Goal: Task Accomplishment & Management: Manage account settings

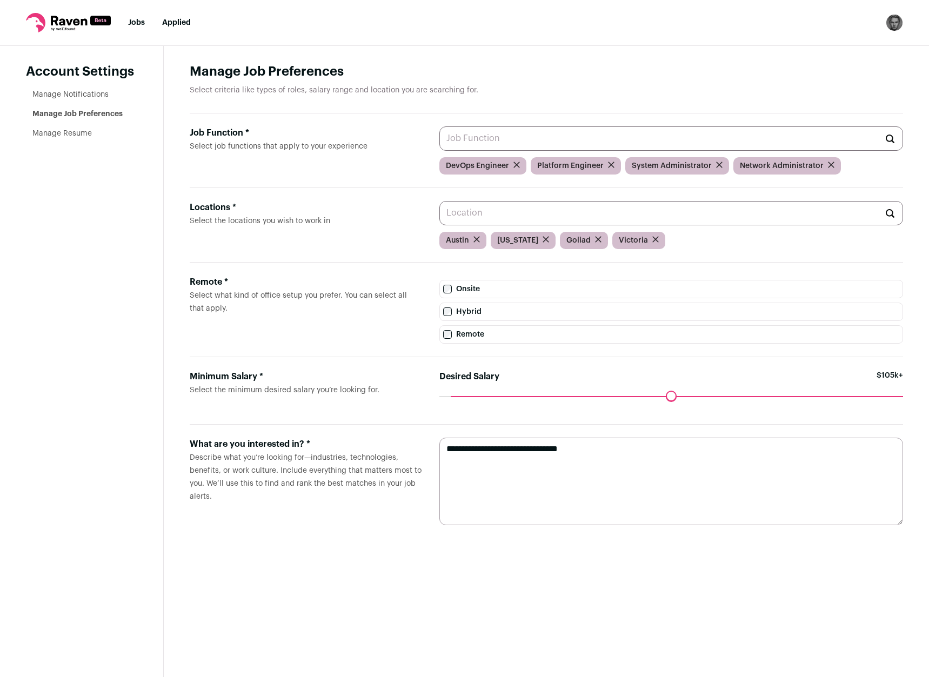
click at [544, 474] on textarea "**********" at bounding box center [671, 482] width 464 height 88
drag, startPoint x: 598, startPoint y: 451, endPoint x: 418, endPoint y: 437, distance: 180.5
click at [418, 437] on form "**********" at bounding box center [546, 481] width 713 height 113
click at [319, 561] on main "Manage Job Preferences Select criteria like types of roles, salary range and lo…" at bounding box center [546, 361] width 765 height 631
click at [75, 134] on link "Manage Resume" at bounding box center [61, 134] width 59 height 8
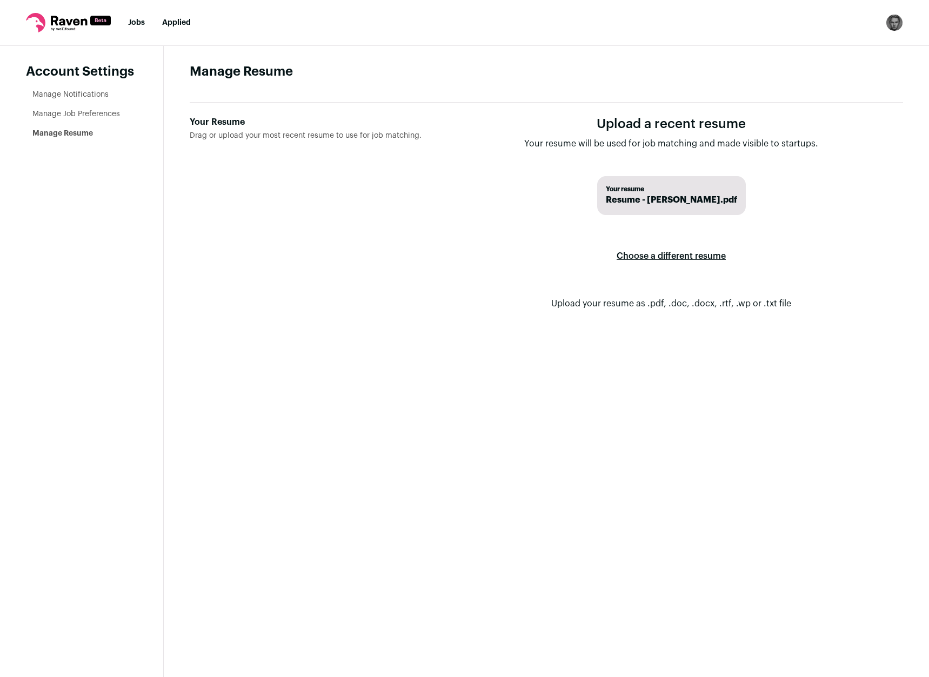
click at [674, 254] on label "Choose a different resume" at bounding box center [671, 256] width 109 height 30
click at [0, 0] on input "Your Resume Drag or upload your most recent resume to use for job matching." at bounding box center [0, 0] width 0 height 0
click at [464, 354] on main "Manage Resume Your Resume Drag or upload your most recent resume to use for job…" at bounding box center [546, 361] width 765 height 631
click at [64, 91] on link "Manage Notifications" at bounding box center [70, 95] width 76 height 8
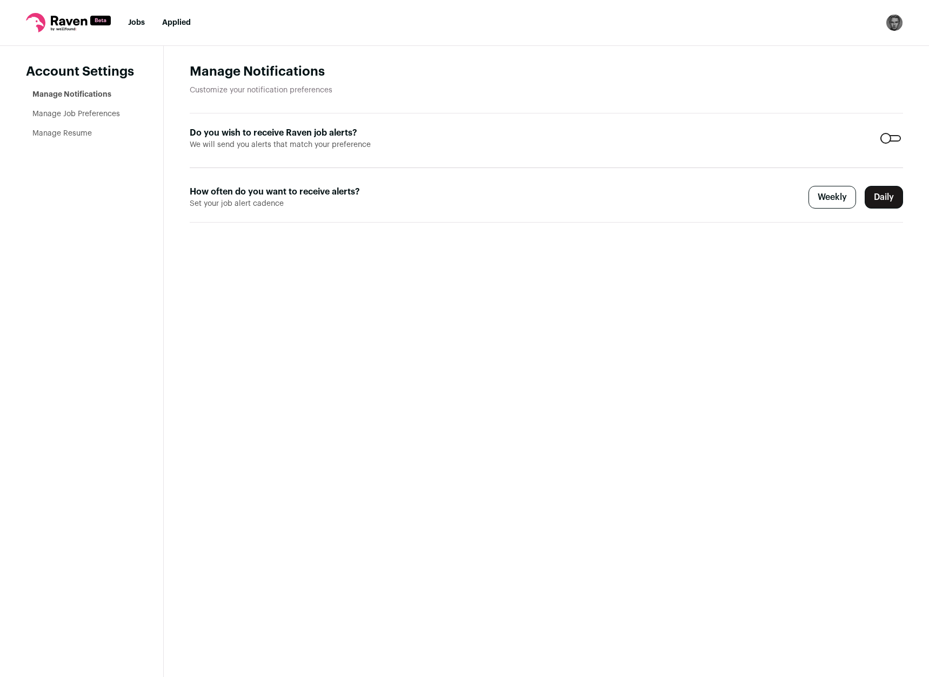
click at [136, 19] on link "Jobs" at bounding box center [136, 23] width 17 height 8
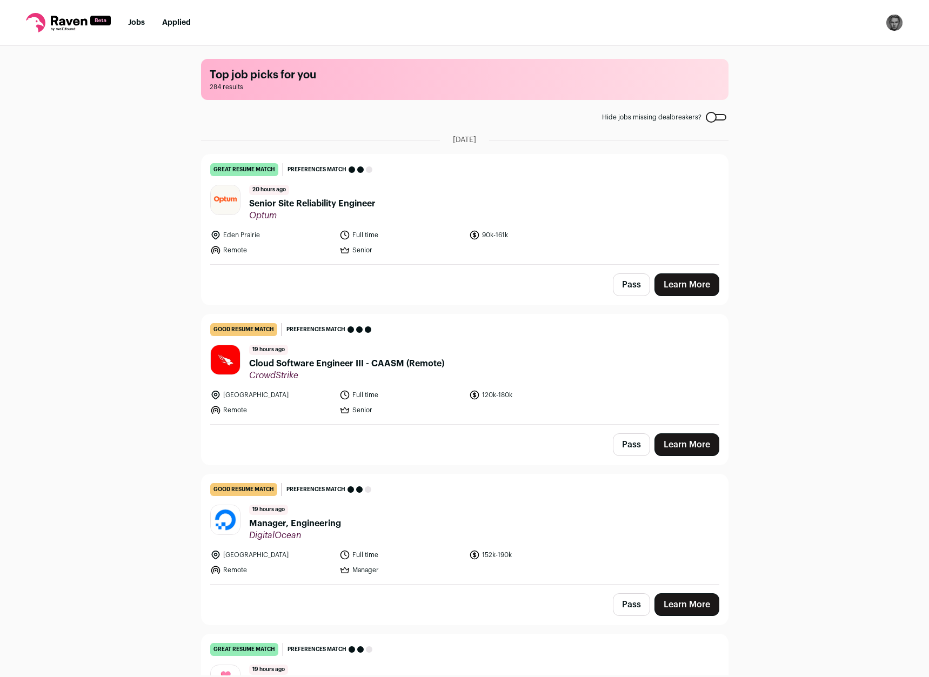
click at [713, 121] on label "Hide jobs missing dealbreakers?" at bounding box center [664, 117] width 124 height 9
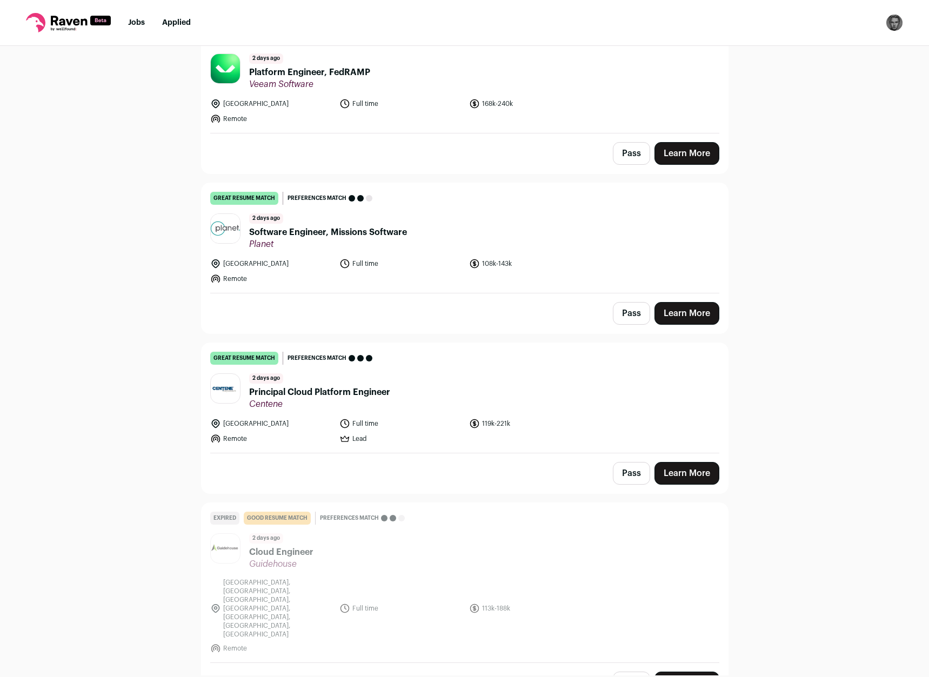
scroll to position [1816, 0]
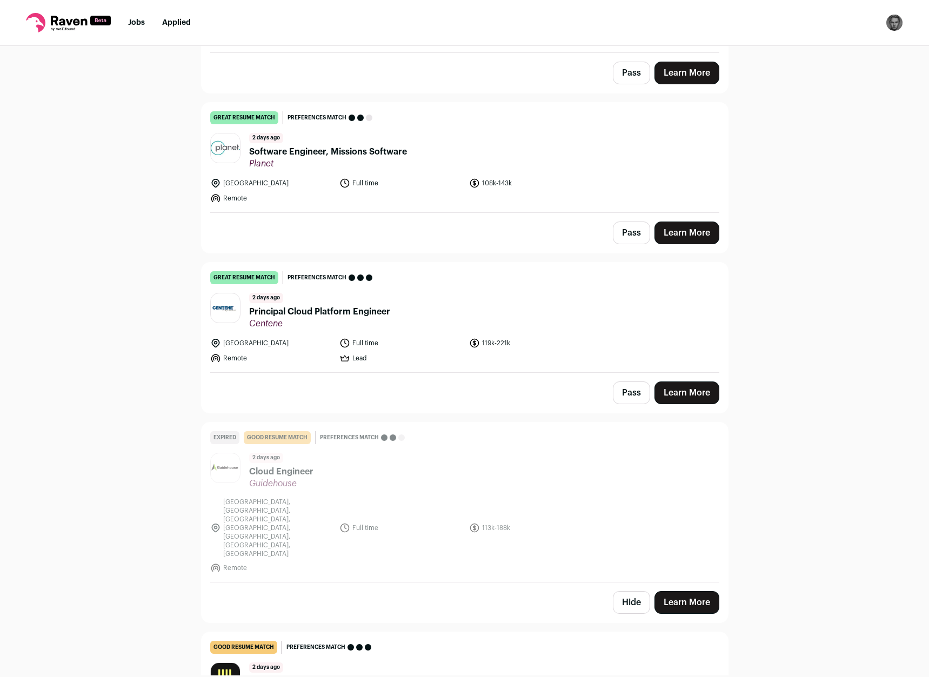
click at [310, 311] on span "Principal Cloud Platform Engineer" at bounding box center [319, 311] width 141 height 13
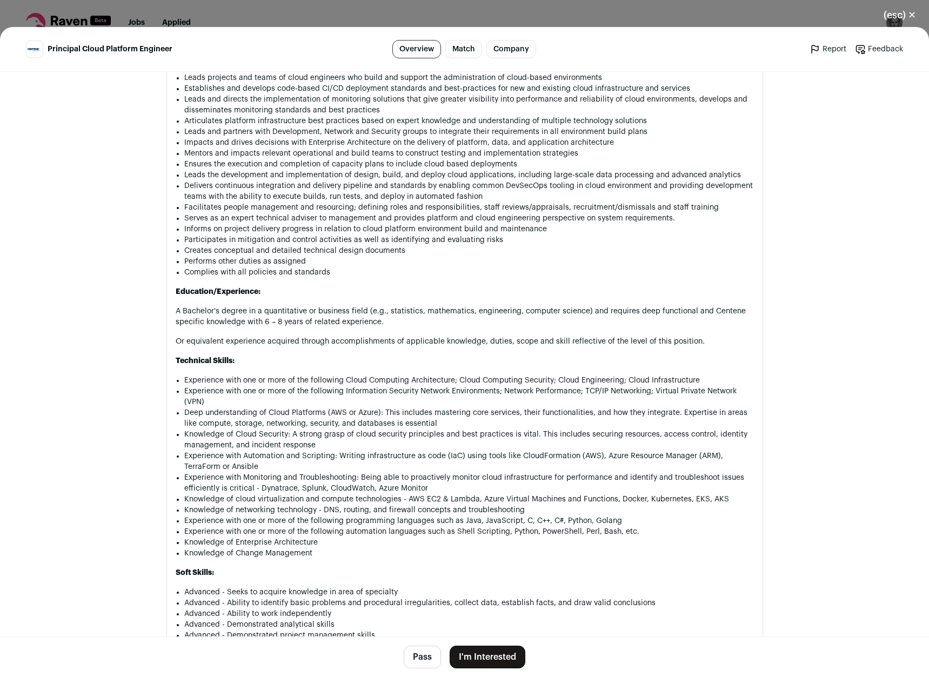
scroll to position [778, 0]
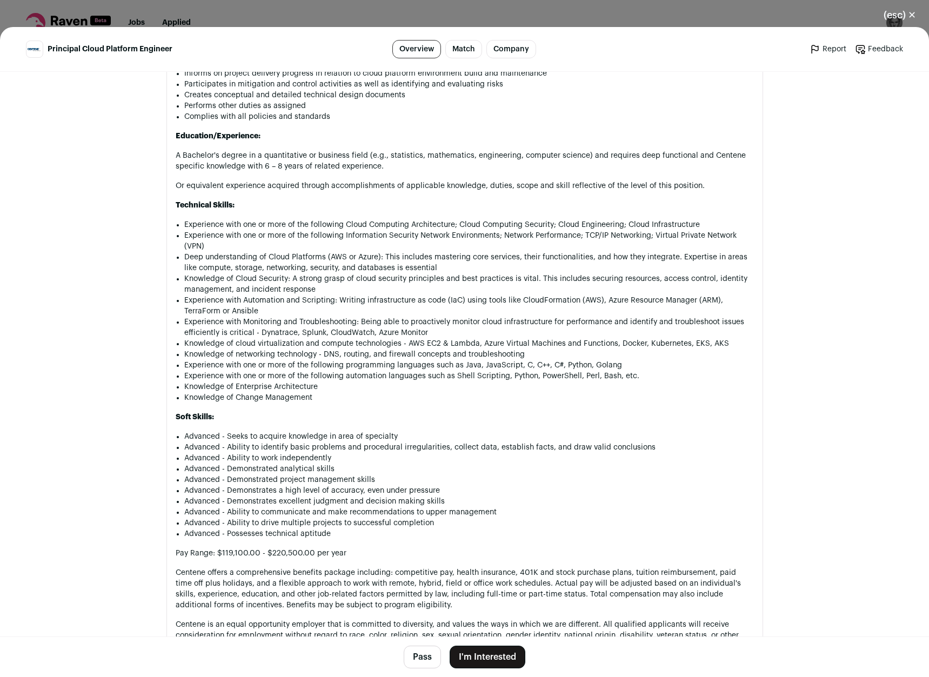
click at [422, 652] on button "Pass" at bounding box center [422, 657] width 37 height 23
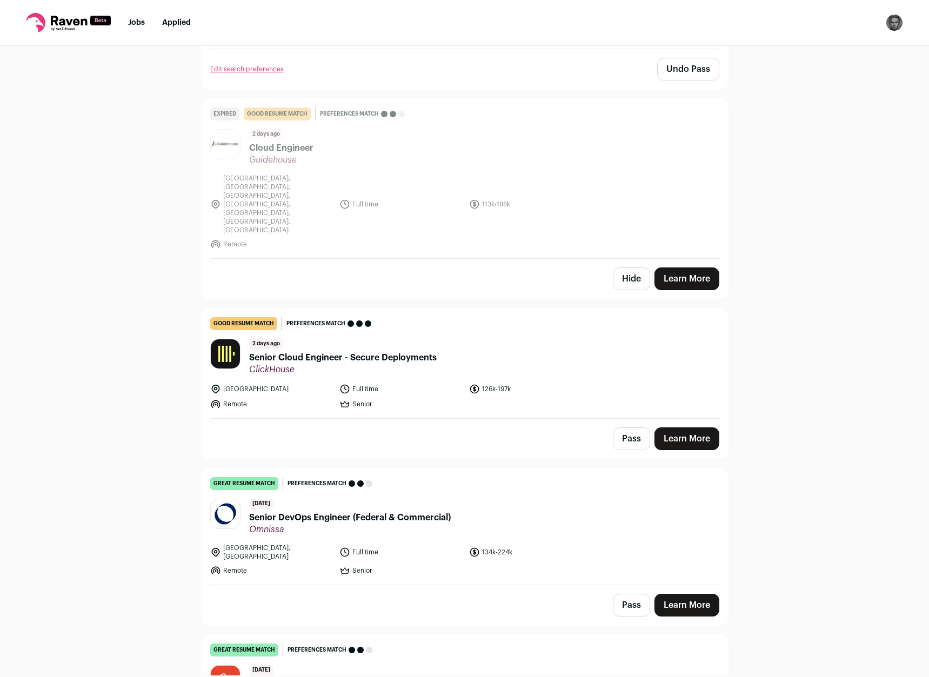
scroll to position [2140, 0]
click at [312, 351] on span "Senior Cloud Engineer - Secure Deployments" at bounding box center [343, 357] width 188 height 13
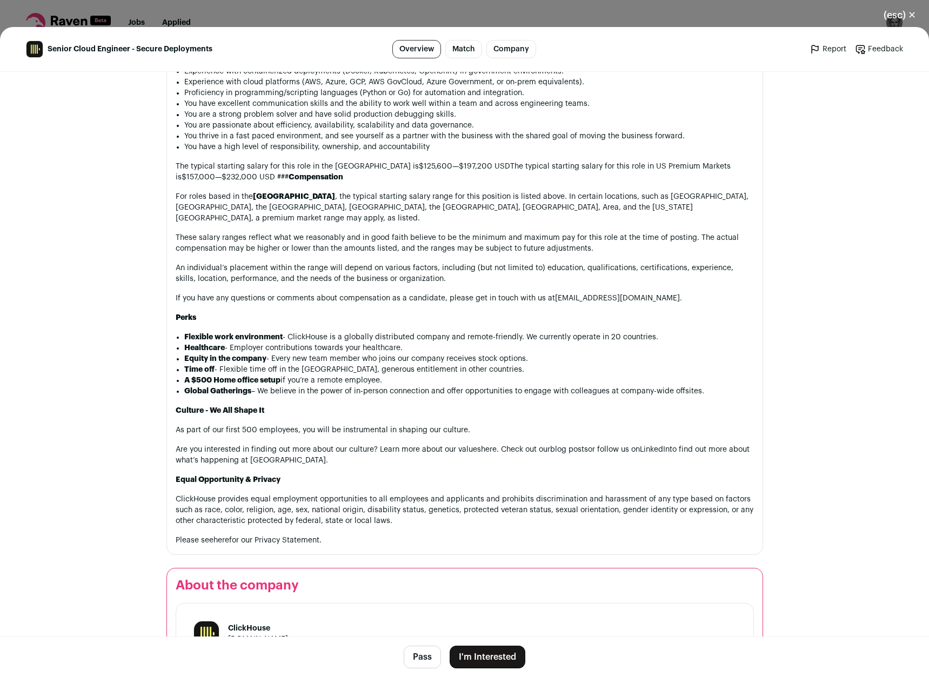
scroll to position [1038, 0]
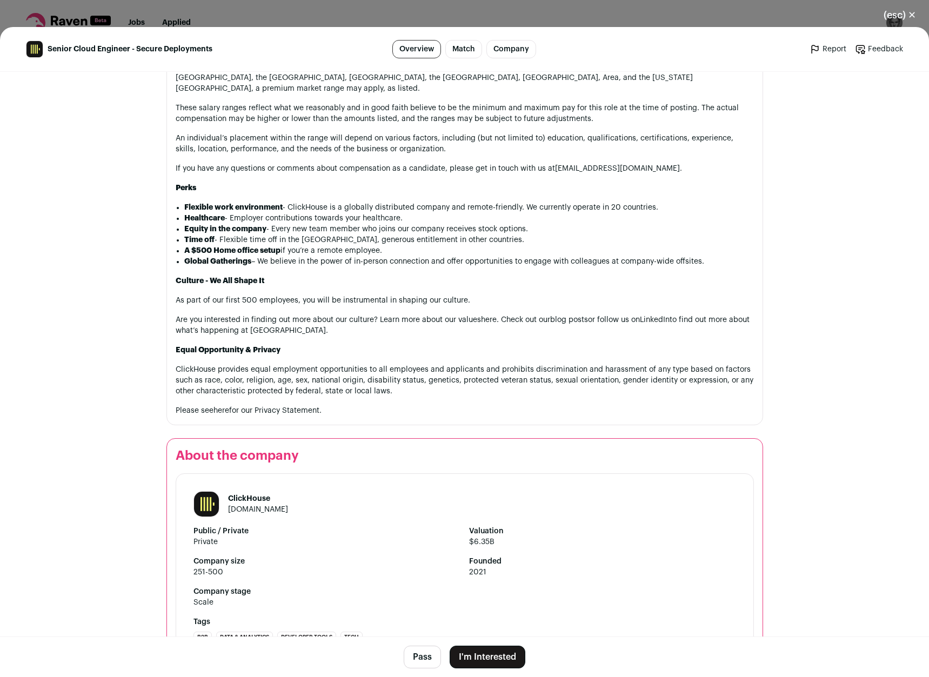
click at [487, 659] on button "I'm Interested" at bounding box center [488, 657] width 76 height 23
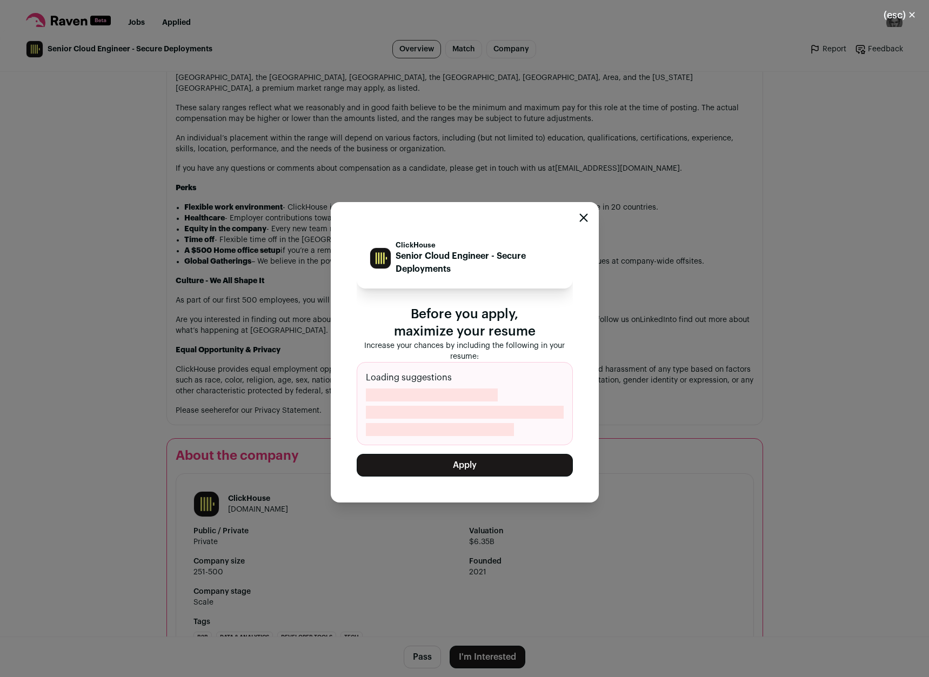
scroll to position [1110, 0]
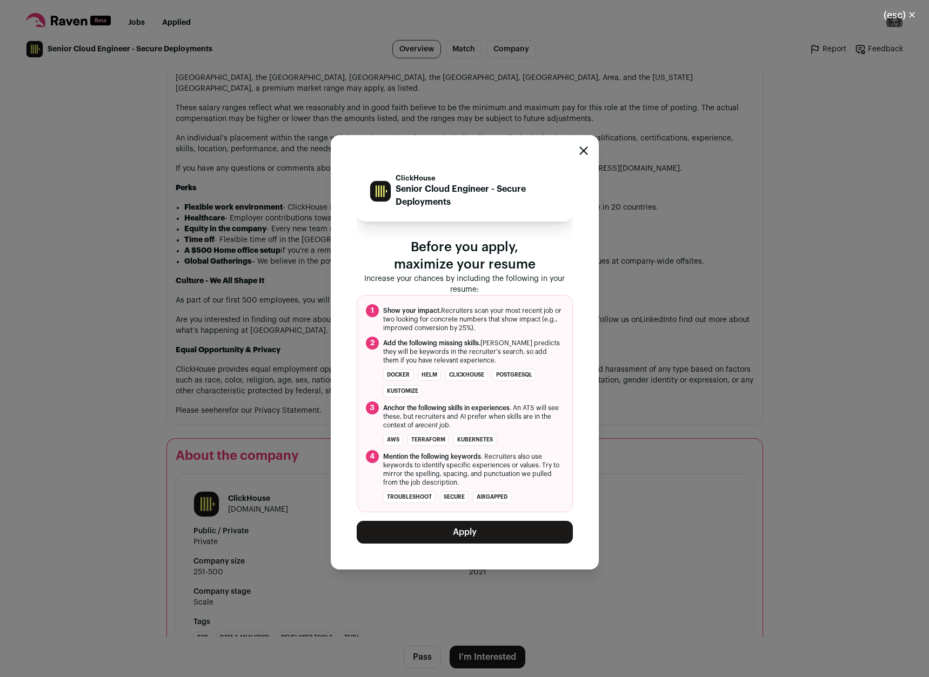
click at [410, 531] on button "Apply" at bounding box center [465, 532] width 216 height 23
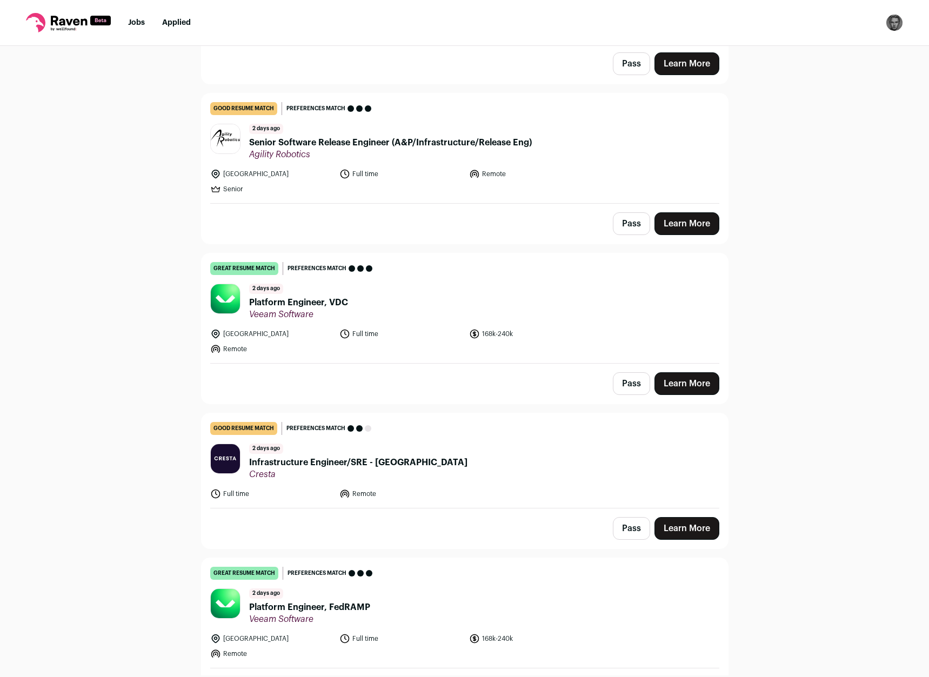
scroll to position [0, 0]
